Goal: Use online tool/utility

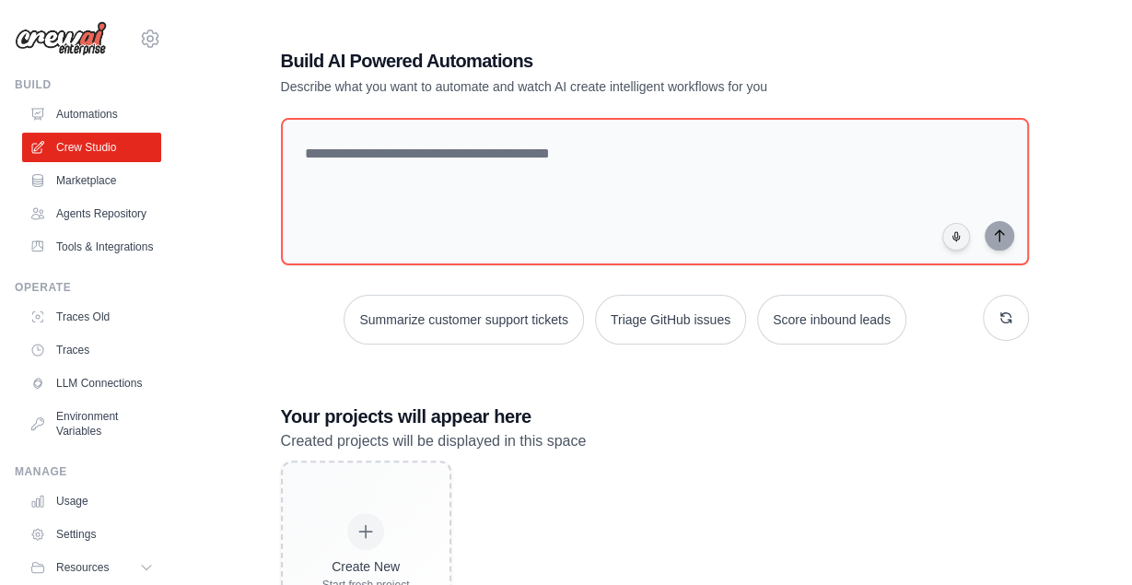
click at [471, 196] on textarea at bounding box center [655, 191] width 748 height 147
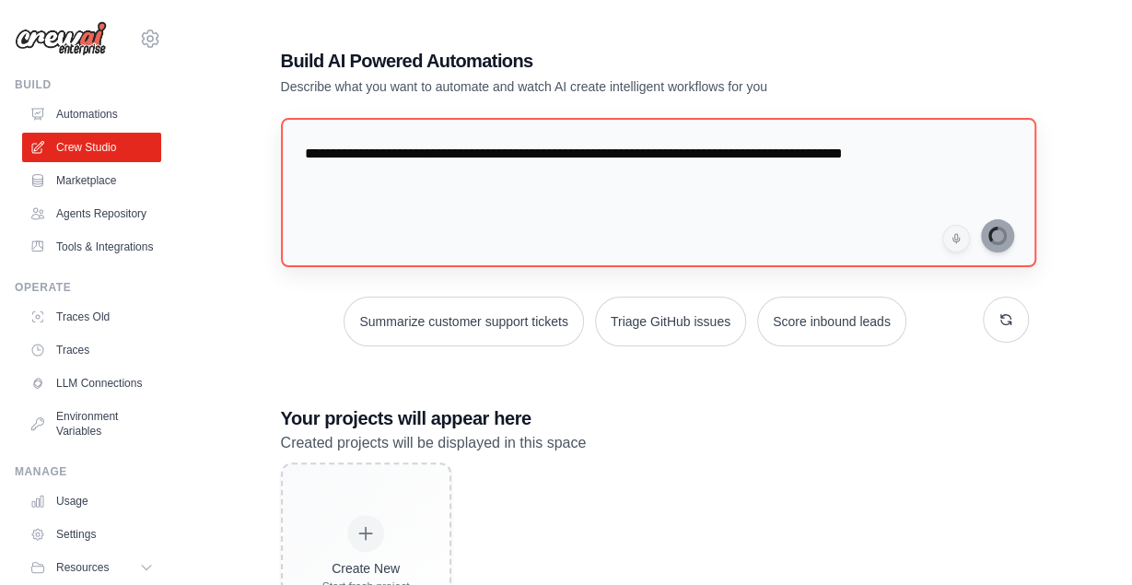
type textarea "**********"
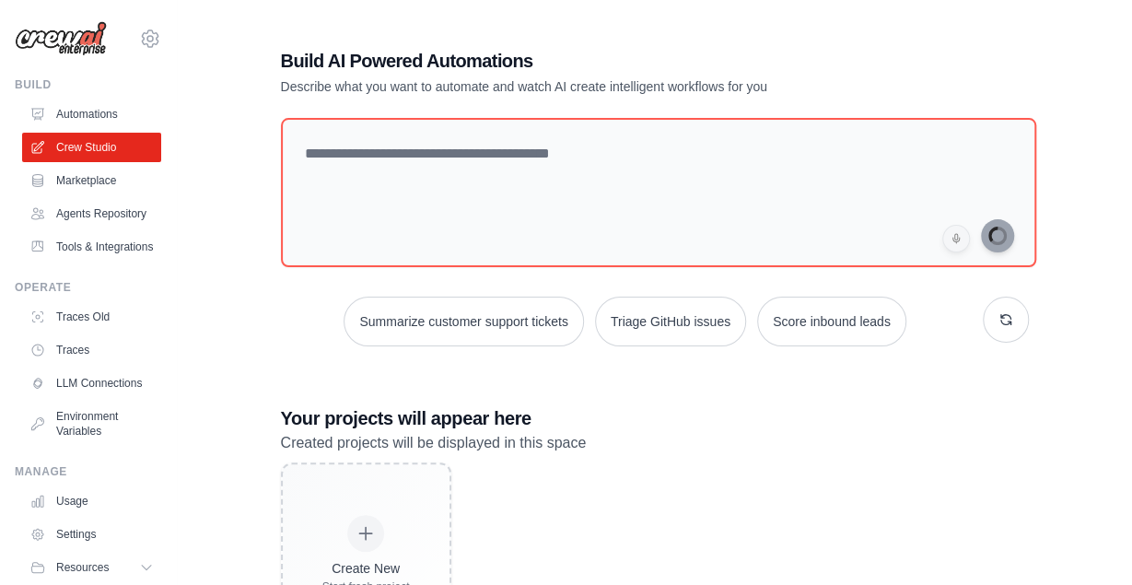
click at [760, 275] on div "Summarize customer support tickets Triage GitHub issues Score inbound leads" at bounding box center [655, 232] width 748 height 228
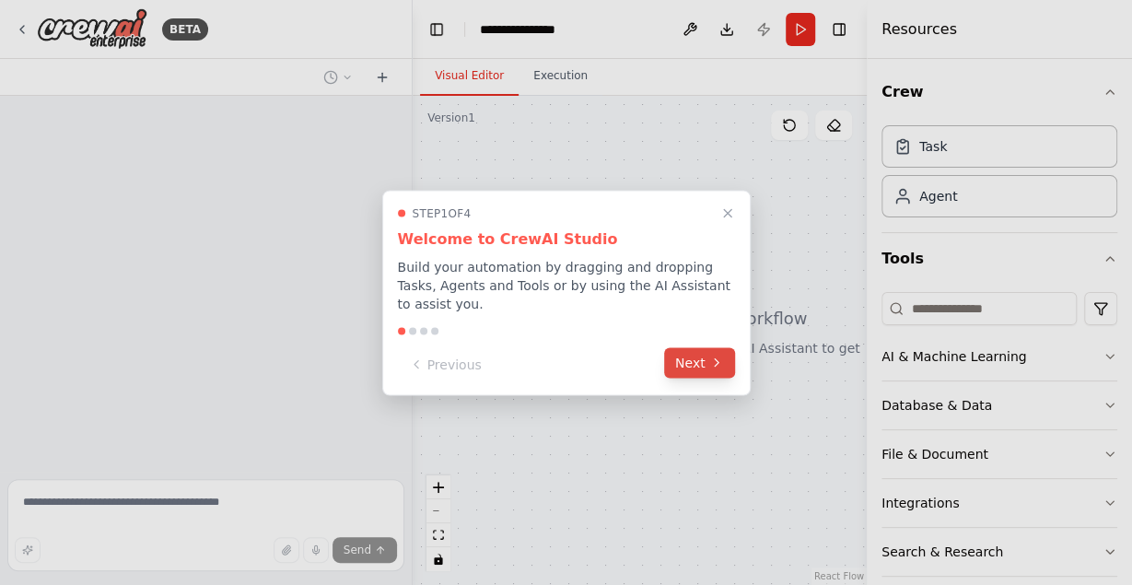
click at [700, 352] on button "Next" at bounding box center [699, 362] width 71 height 30
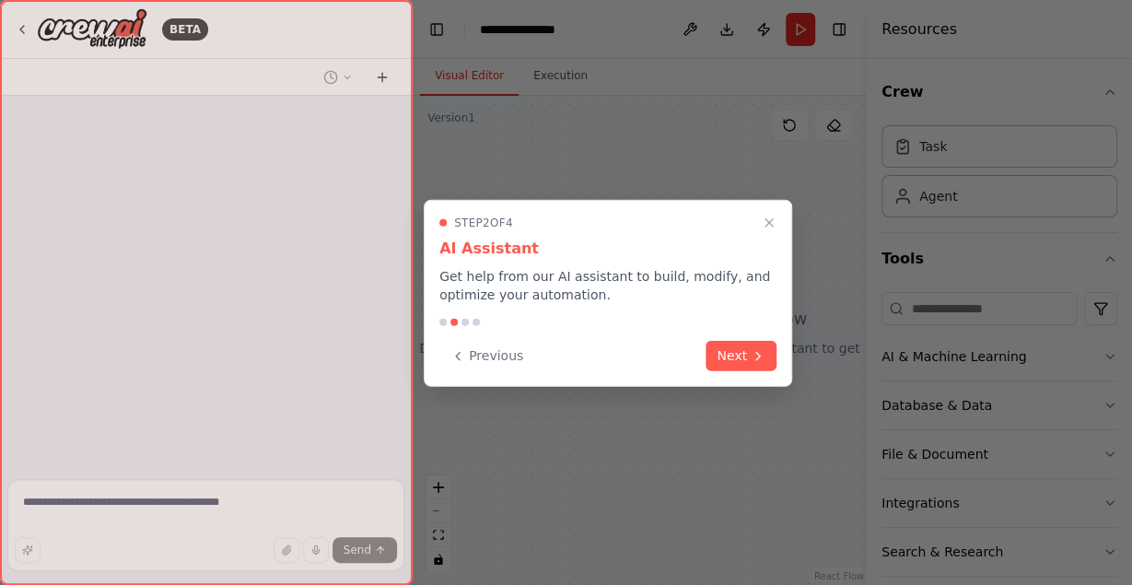
click at [700, 352] on div "Previous Next" at bounding box center [607, 356] width 337 height 30
click at [744, 356] on button "Next" at bounding box center [740, 354] width 71 height 30
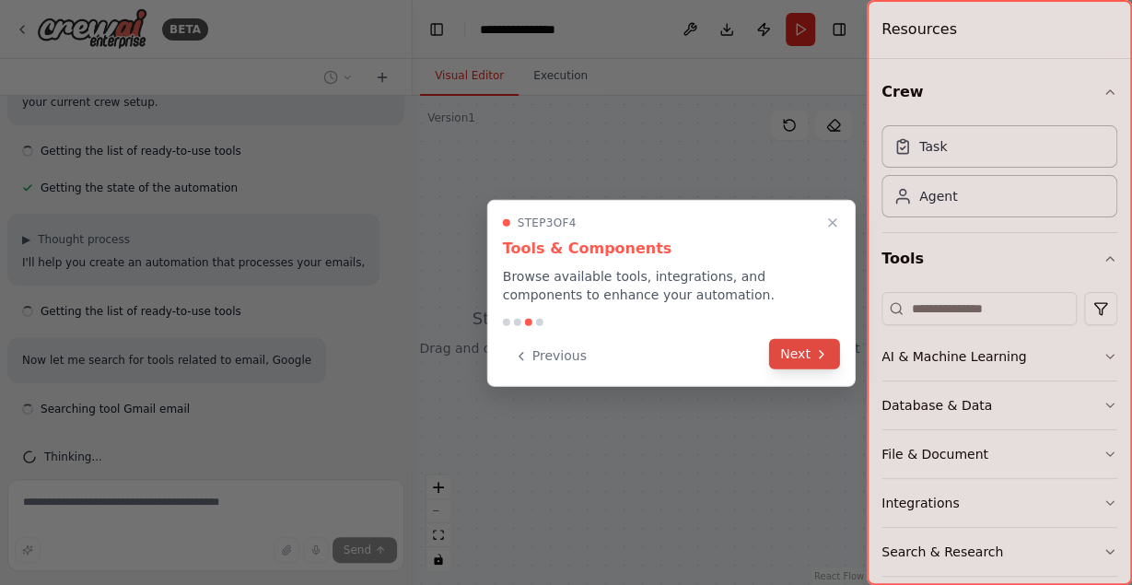
click at [839, 356] on button "Next" at bounding box center [804, 354] width 71 height 30
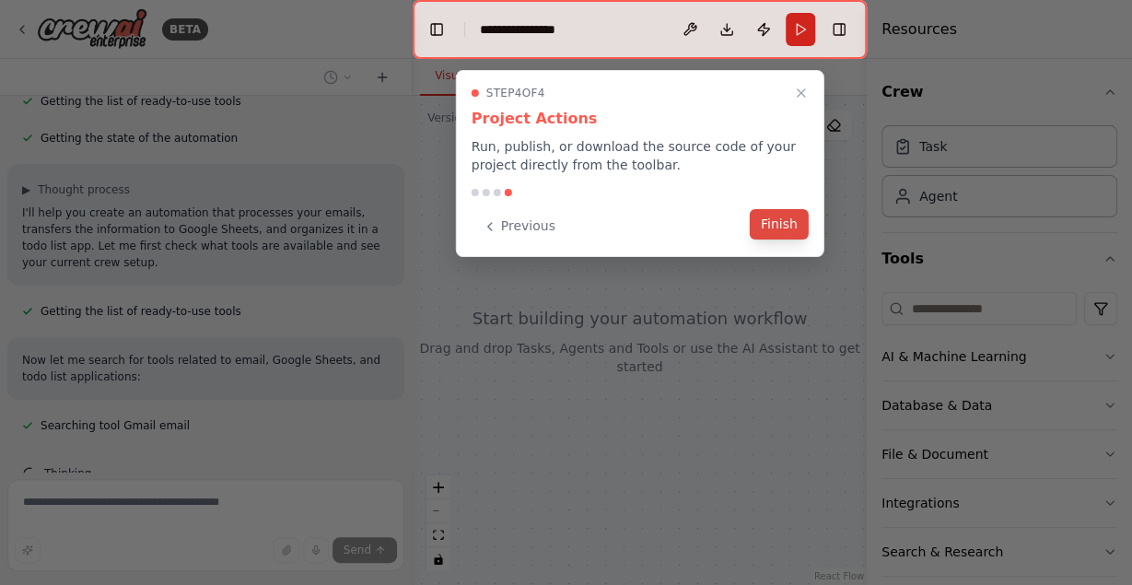
click at [777, 229] on button "Finish" at bounding box center [778, 224] width 59 height 30
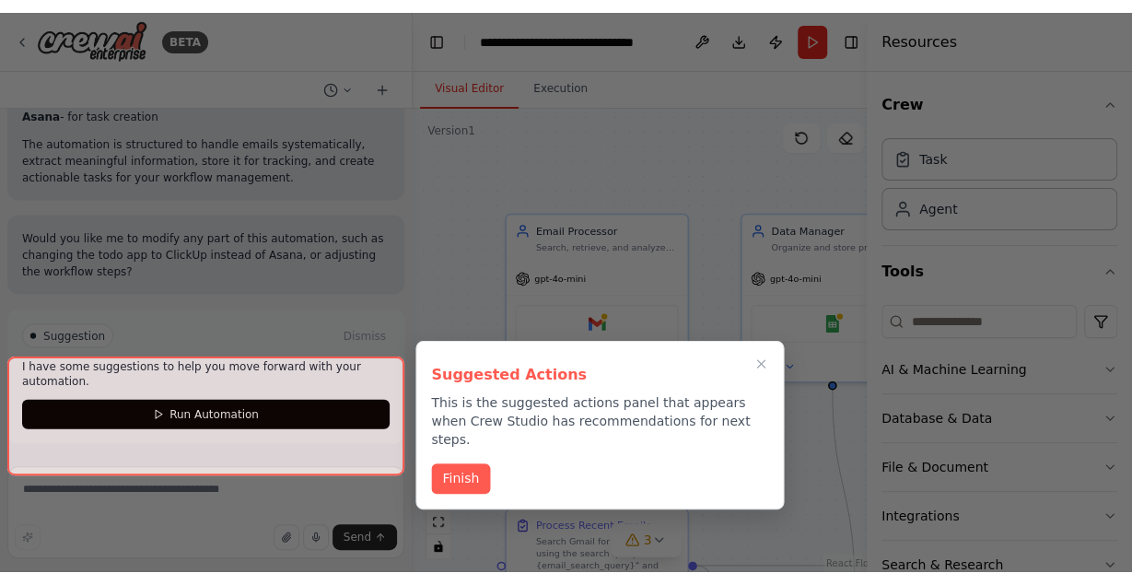
scroll to position [1693, 0]
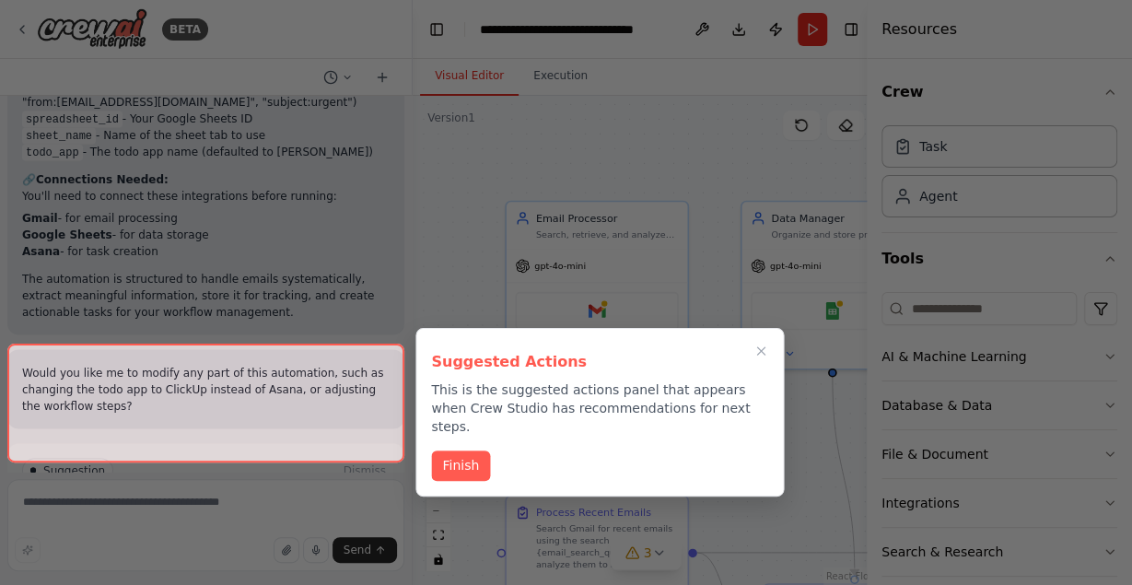
click at [366, 111] on div at bounding box center [566, 292] width 1132 height 585
click at [469, 459] on button "Finish" at bounding box center [460, 463] width 59 height 30
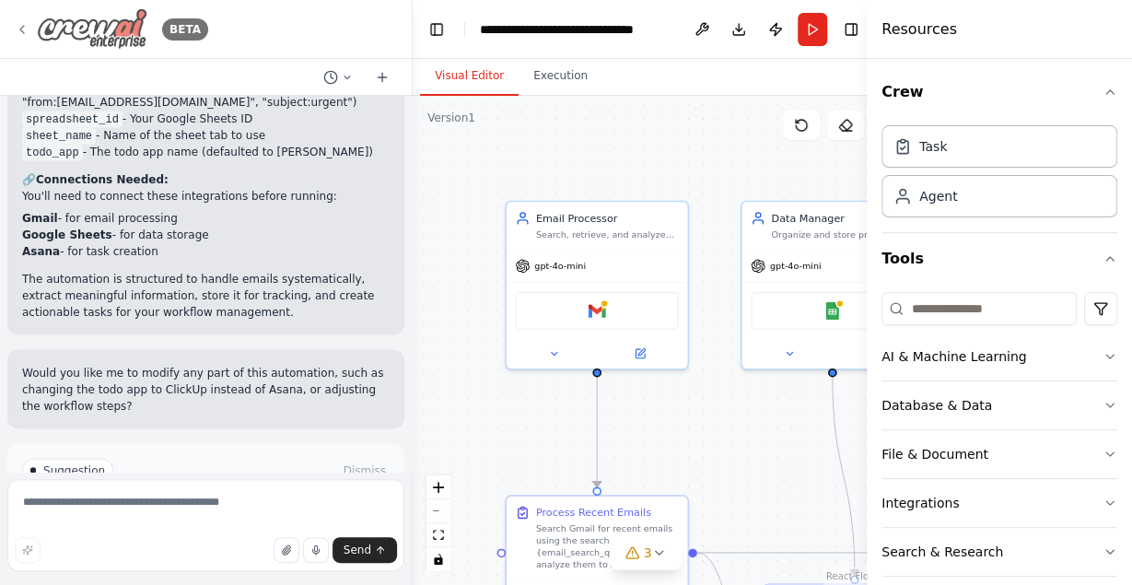
click at [97, 13] on img at bounding box center [92, 28] width 110 height 41
